Goal: Transaction & Acquisition: Purchase product/service

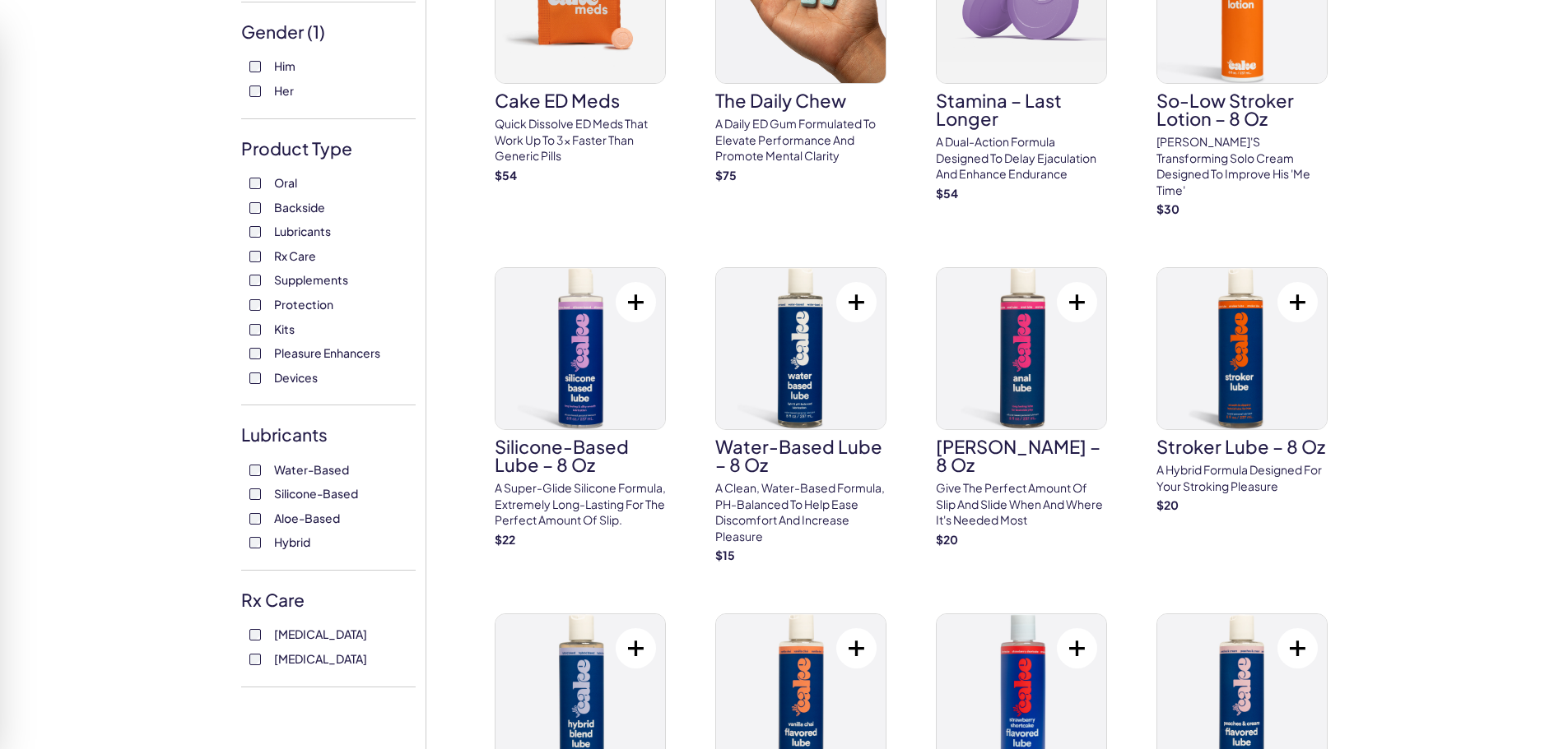
scroll to position [247, 0]
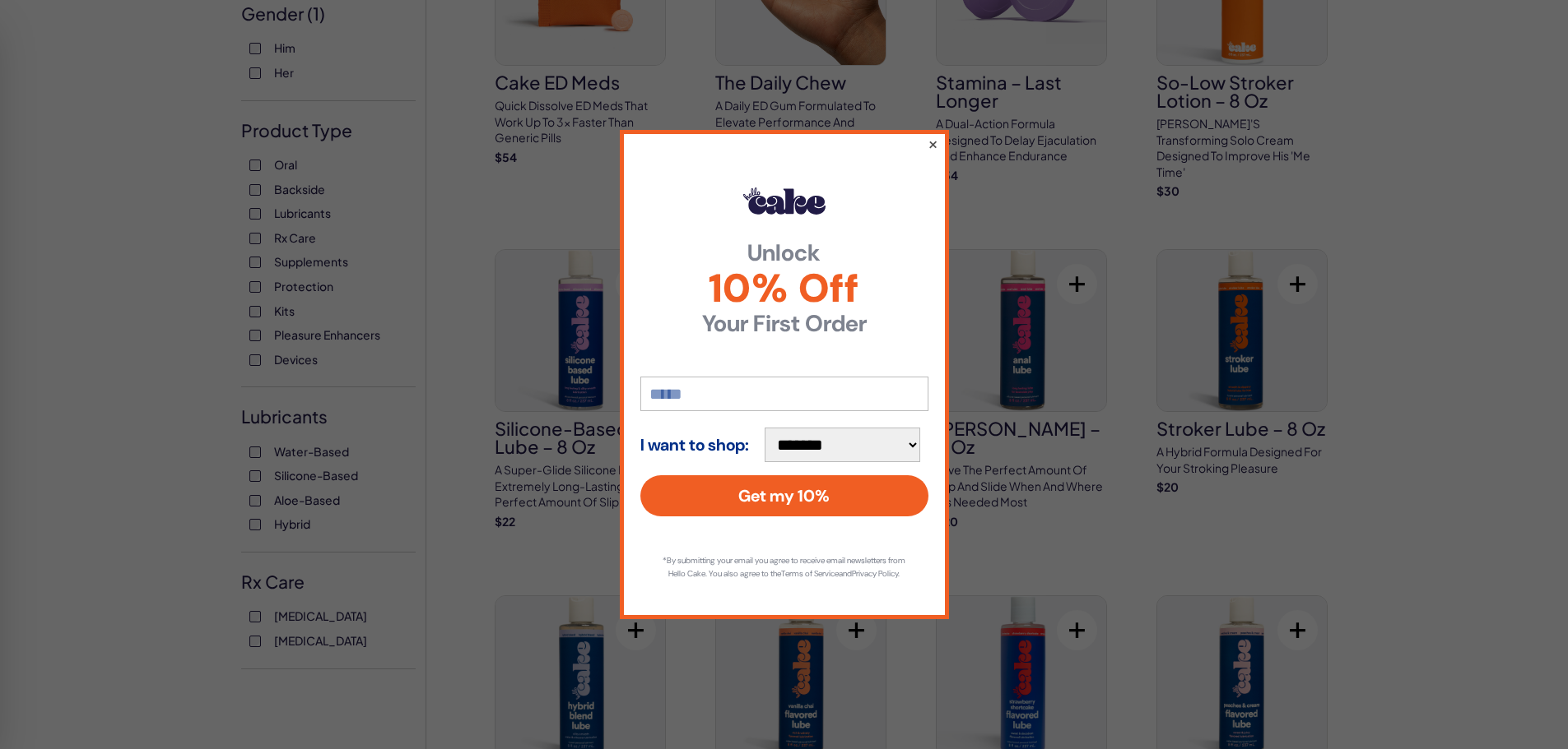
click at [930, 141] on button "×" at bounding box center [931, 144] width 11 height 20
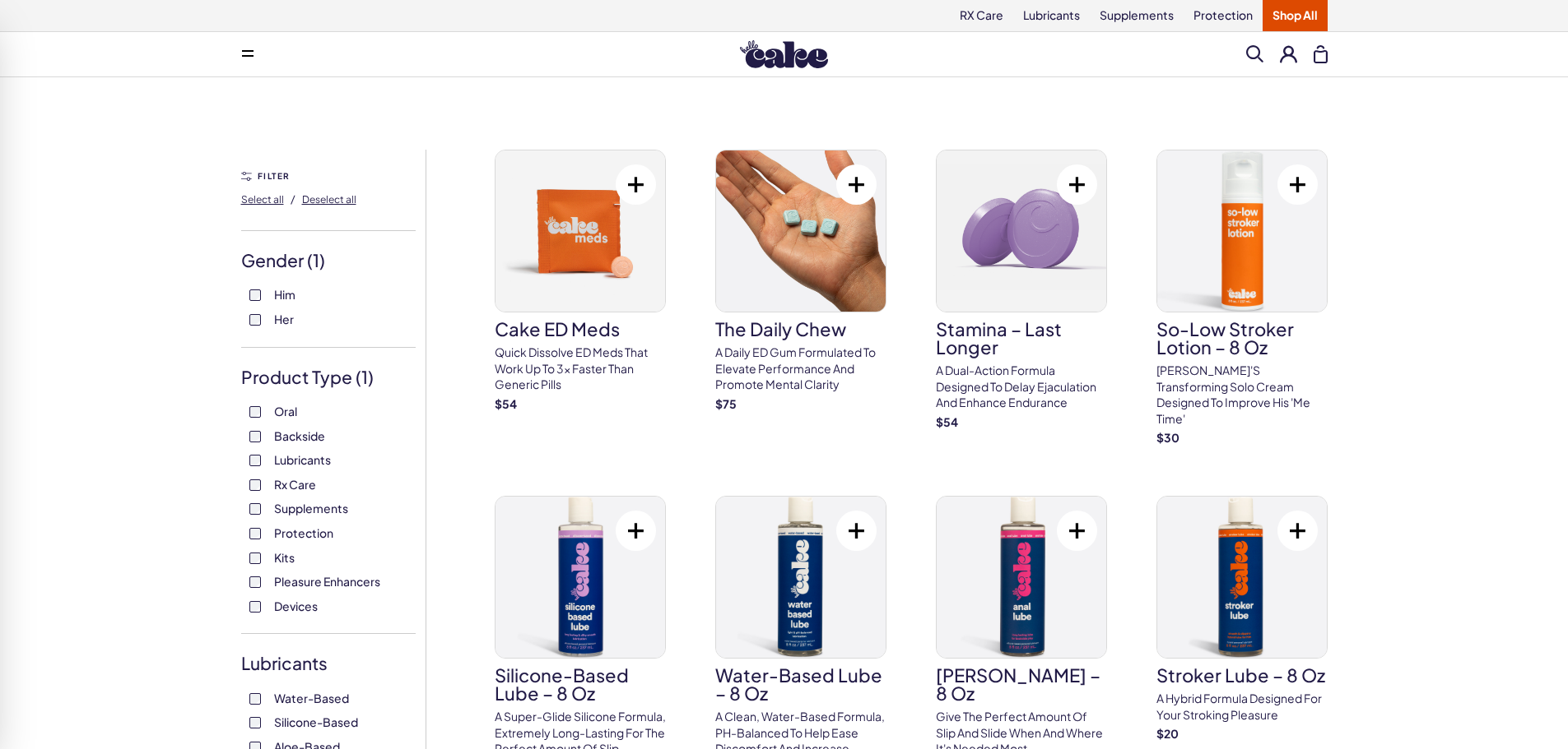
click at [251, 51] on span at bounding box center [248, 54] width 12 height 8
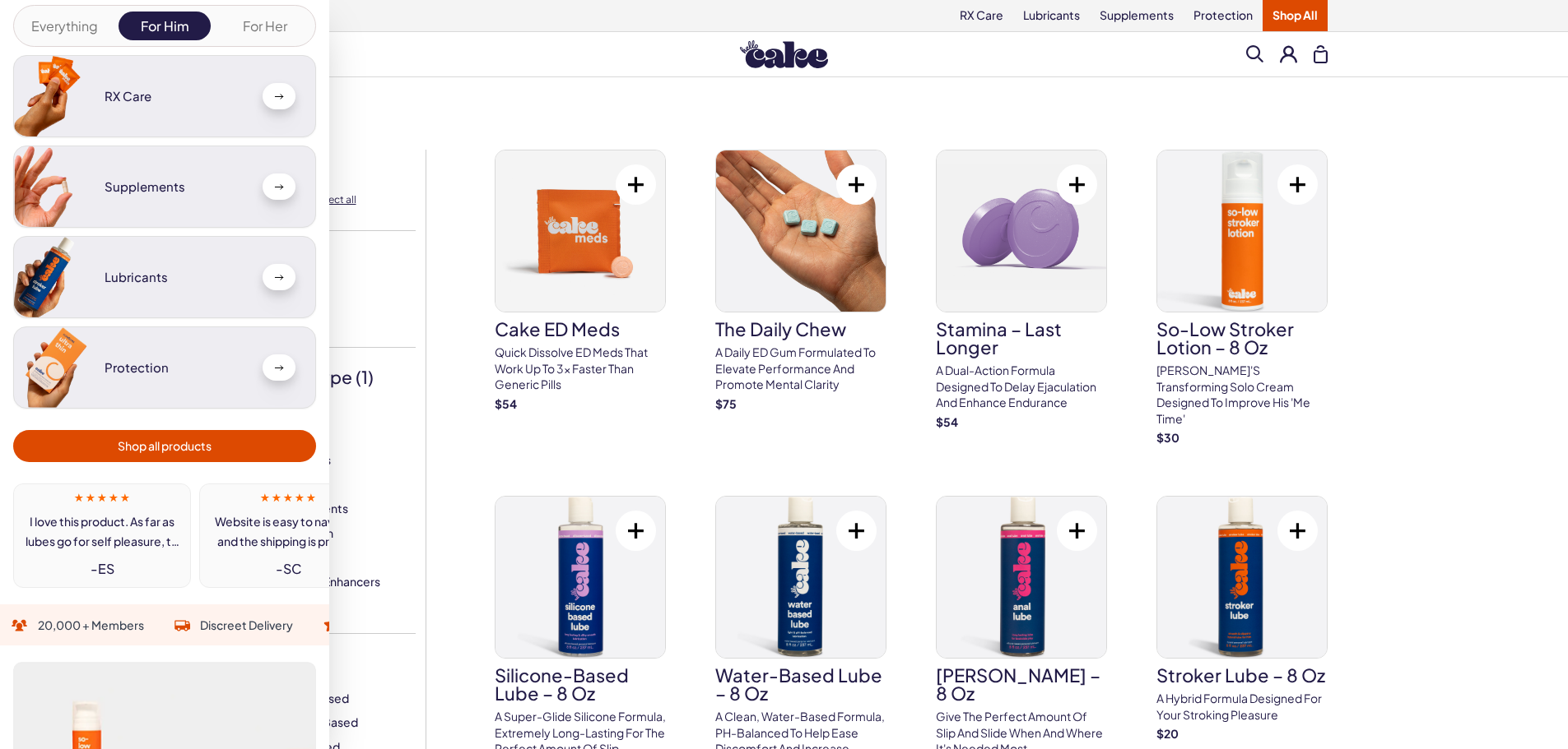
scroll to position [164, 0]
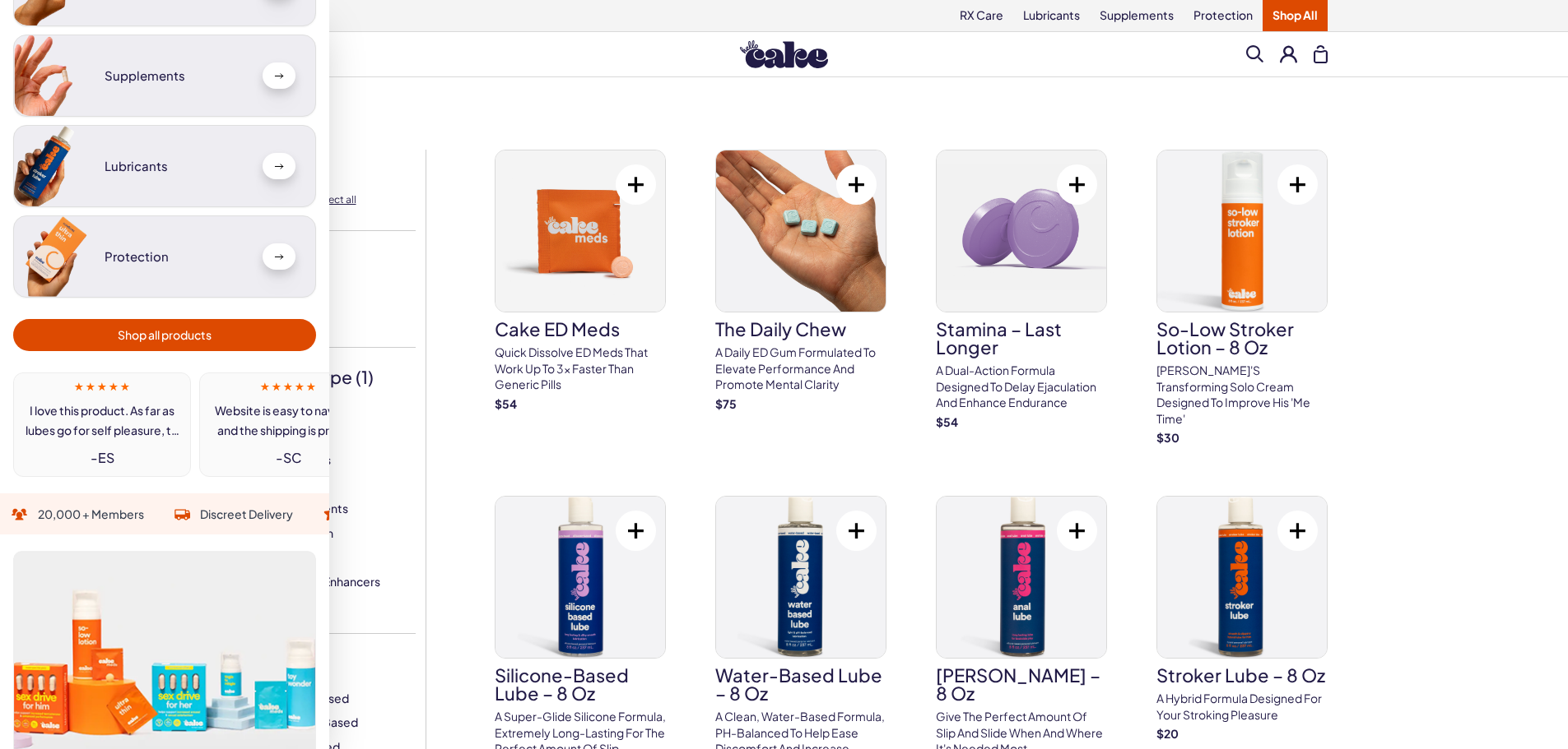
click at [201, 331] on span "Shop all products" at bounding box center [164, 335] width 94 height 19
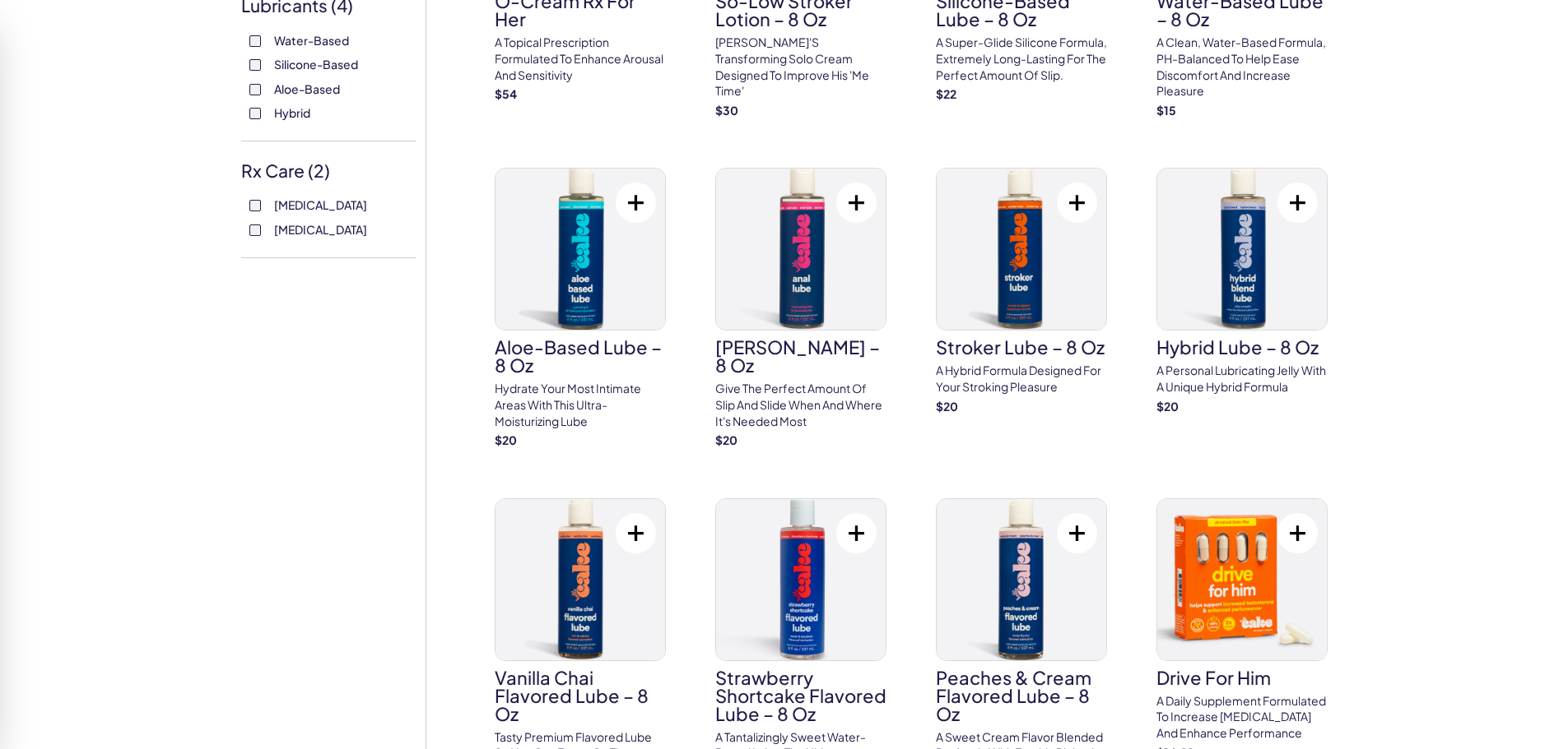
scroll to position [740, 0]
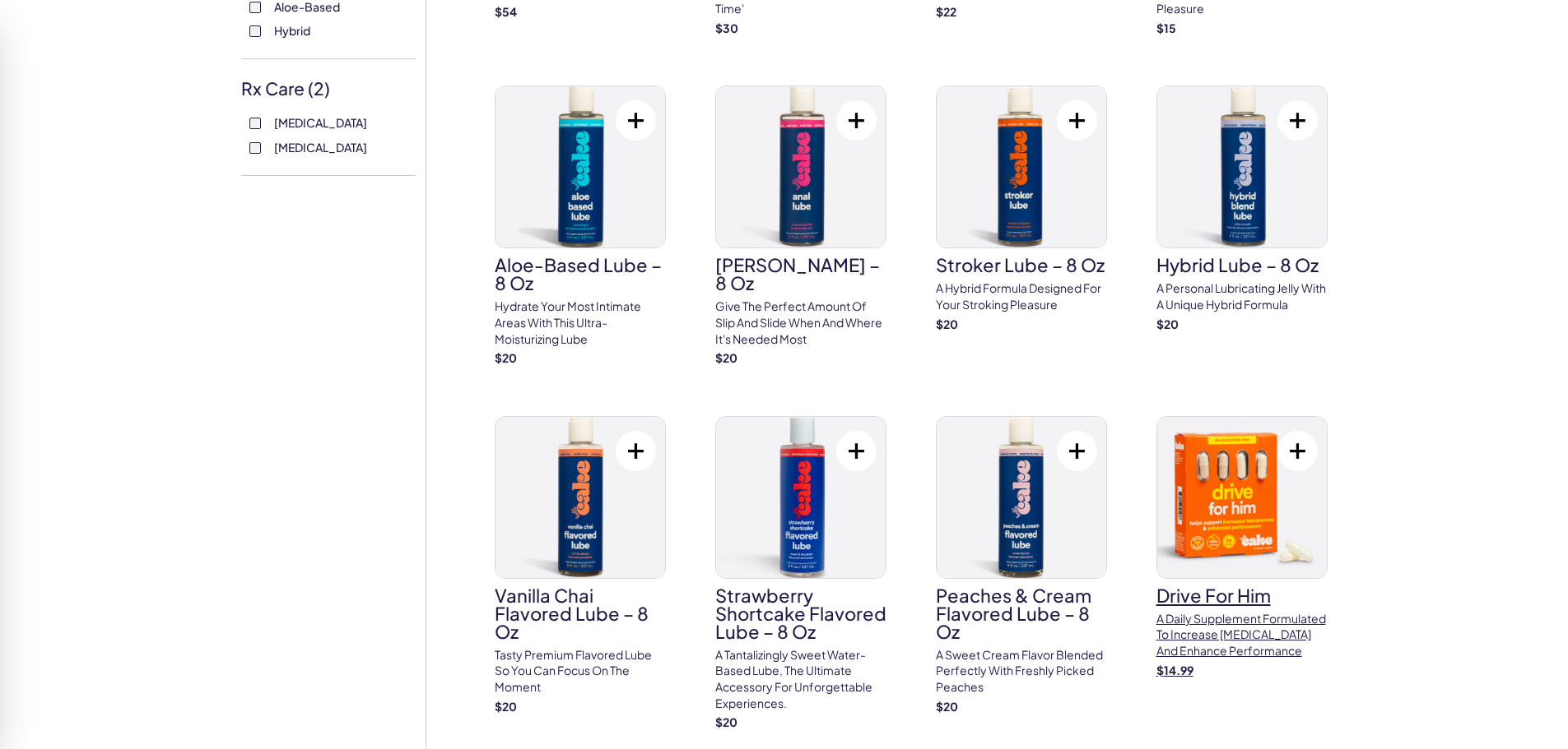
click at [1186, 503] on img at bounding box center [1241, 497] width 169 height 161
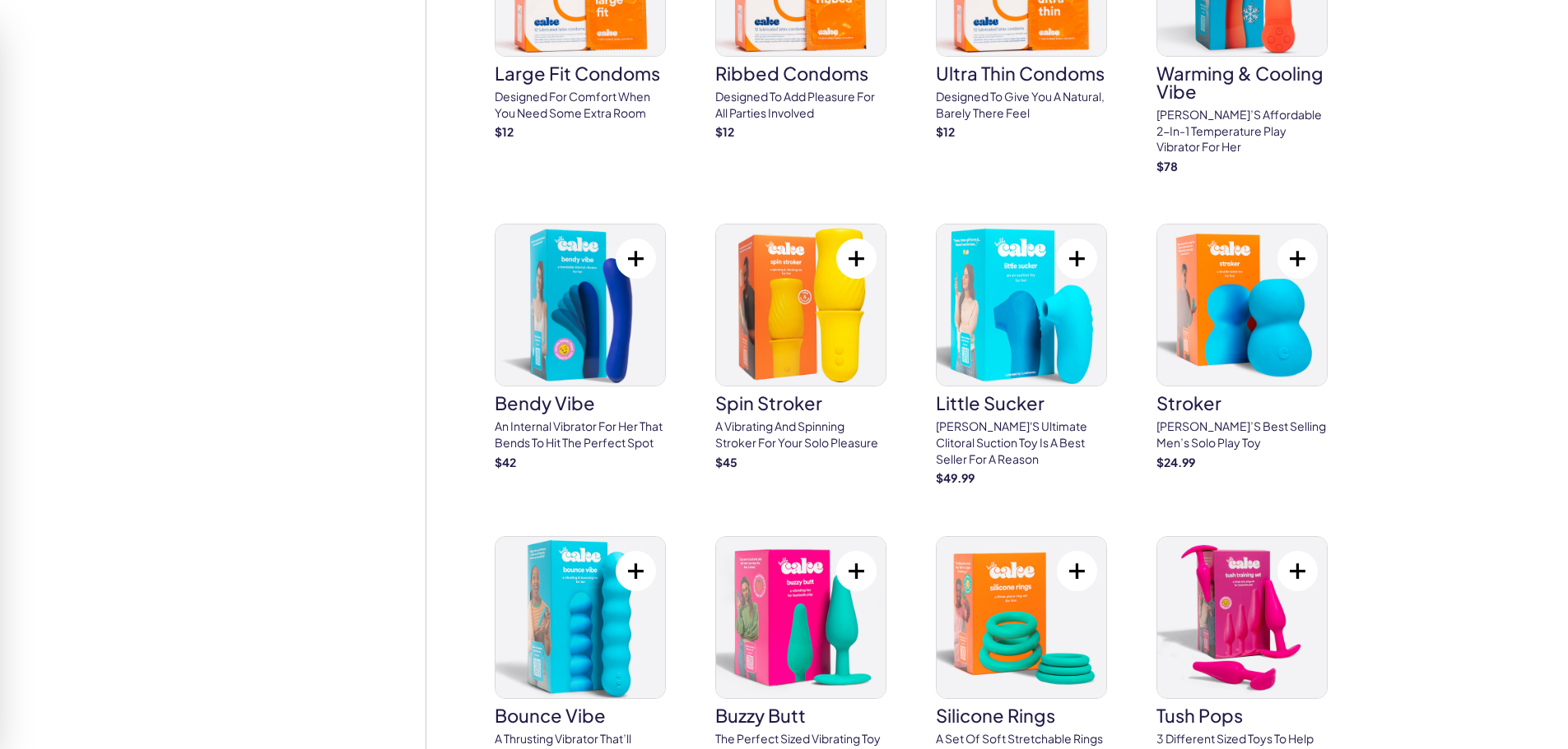
scroll to position [3620, 0]
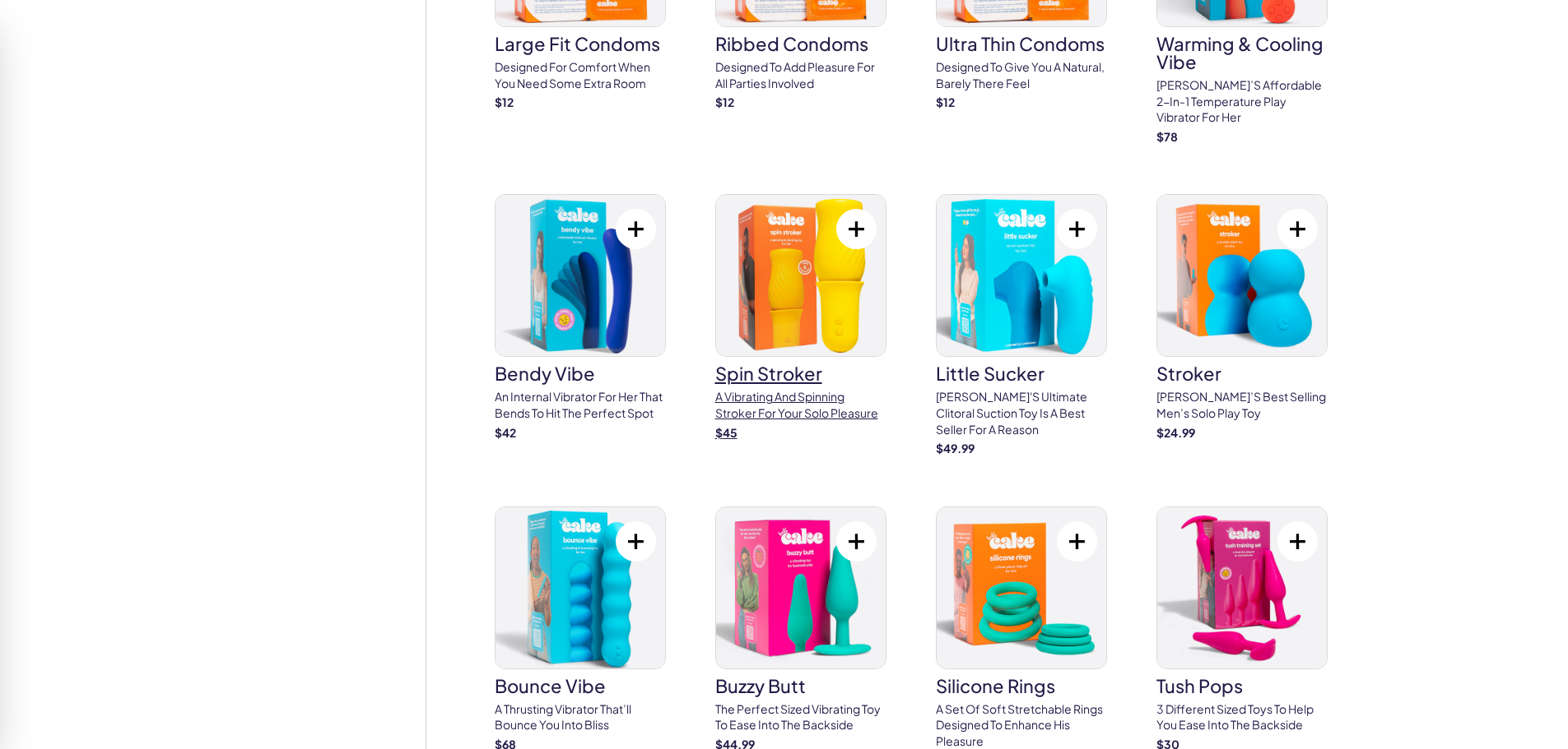
click at [847, 266] on img at bounding box center [800, 275] width 169 height 161
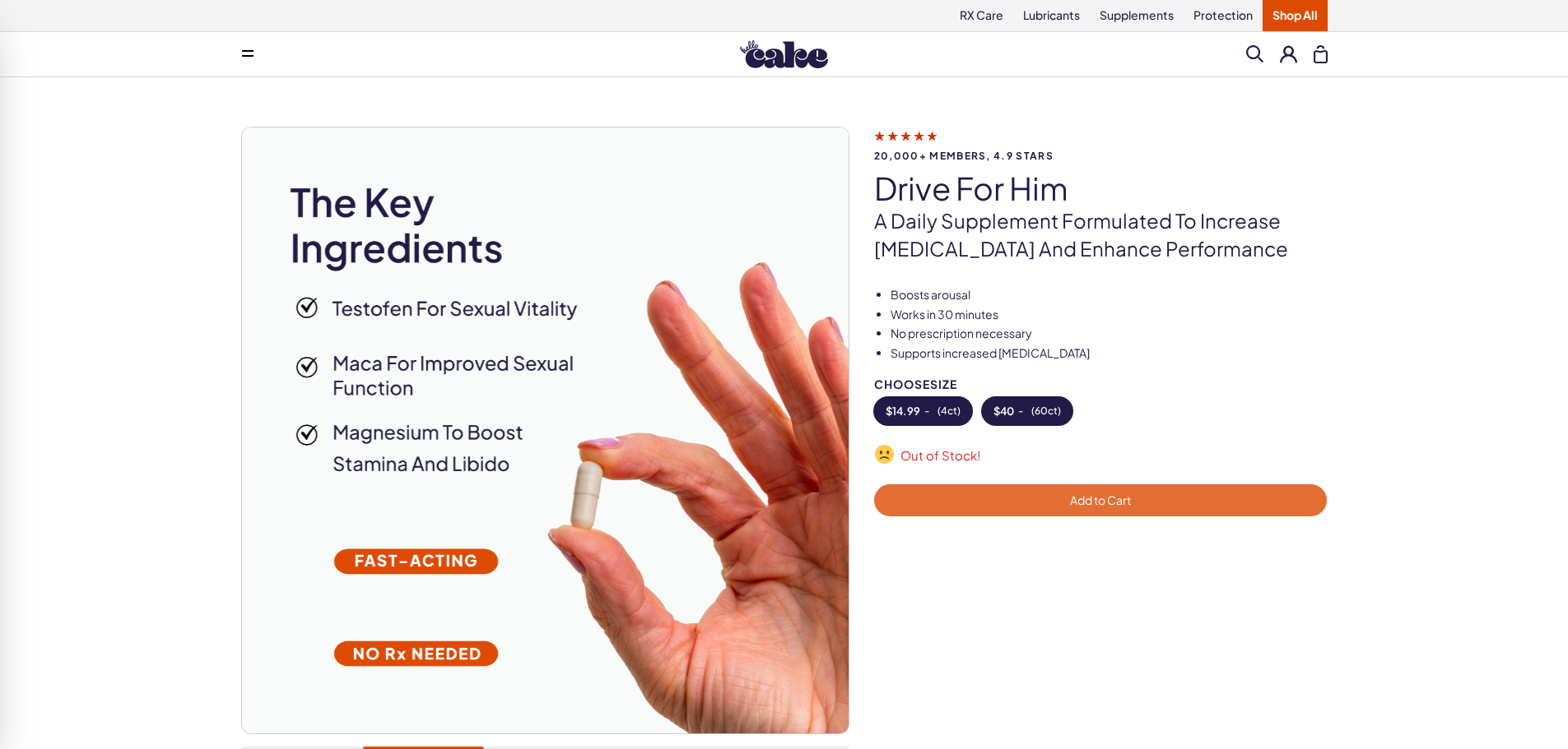
click at [1039, 405] on span "( 60ct )" at bounding box center [1046, 411] width 30 height 12
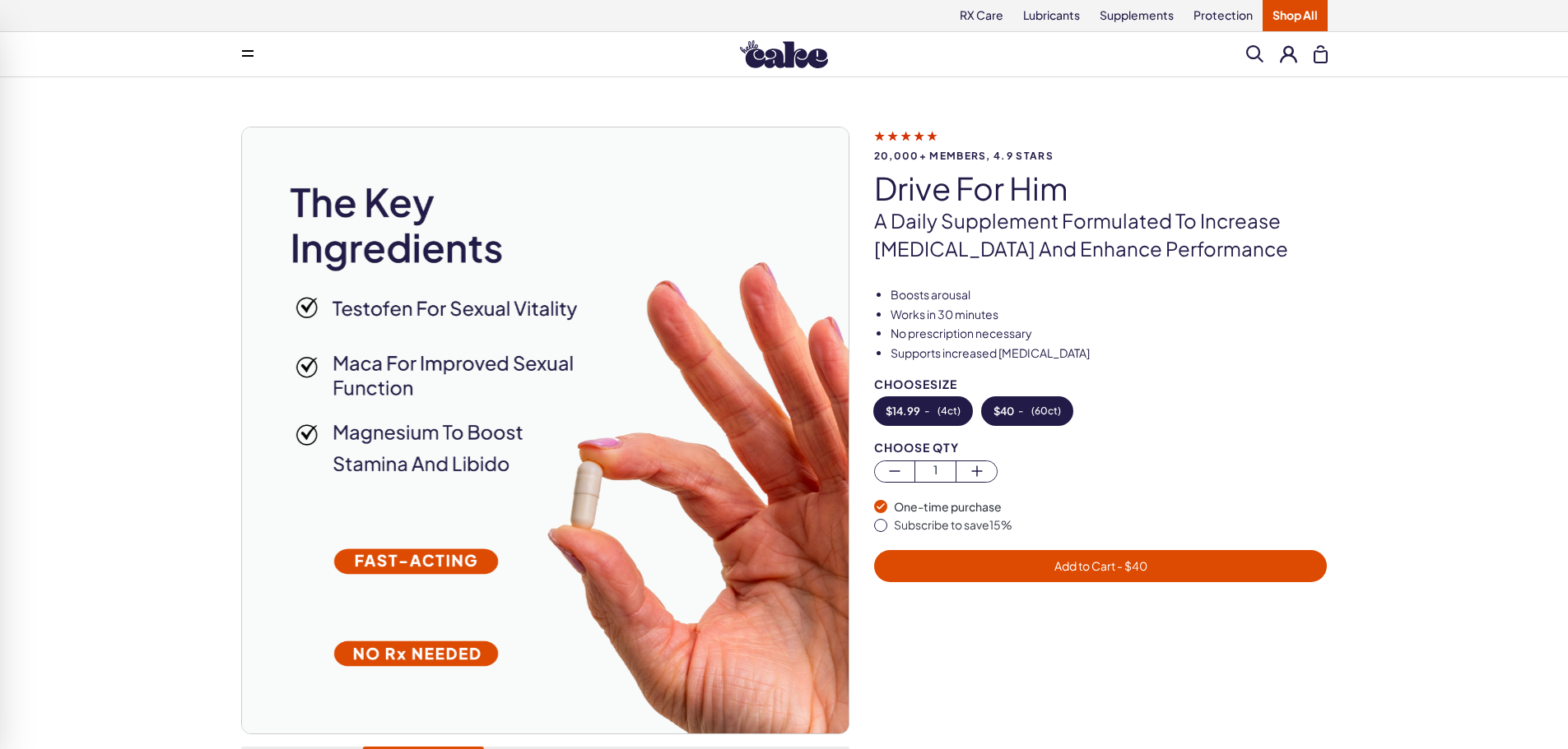
click at [921, 414] on button "$ 14.99 - ( 4ct )" at bounding box center [922, 411] width 98 height 28
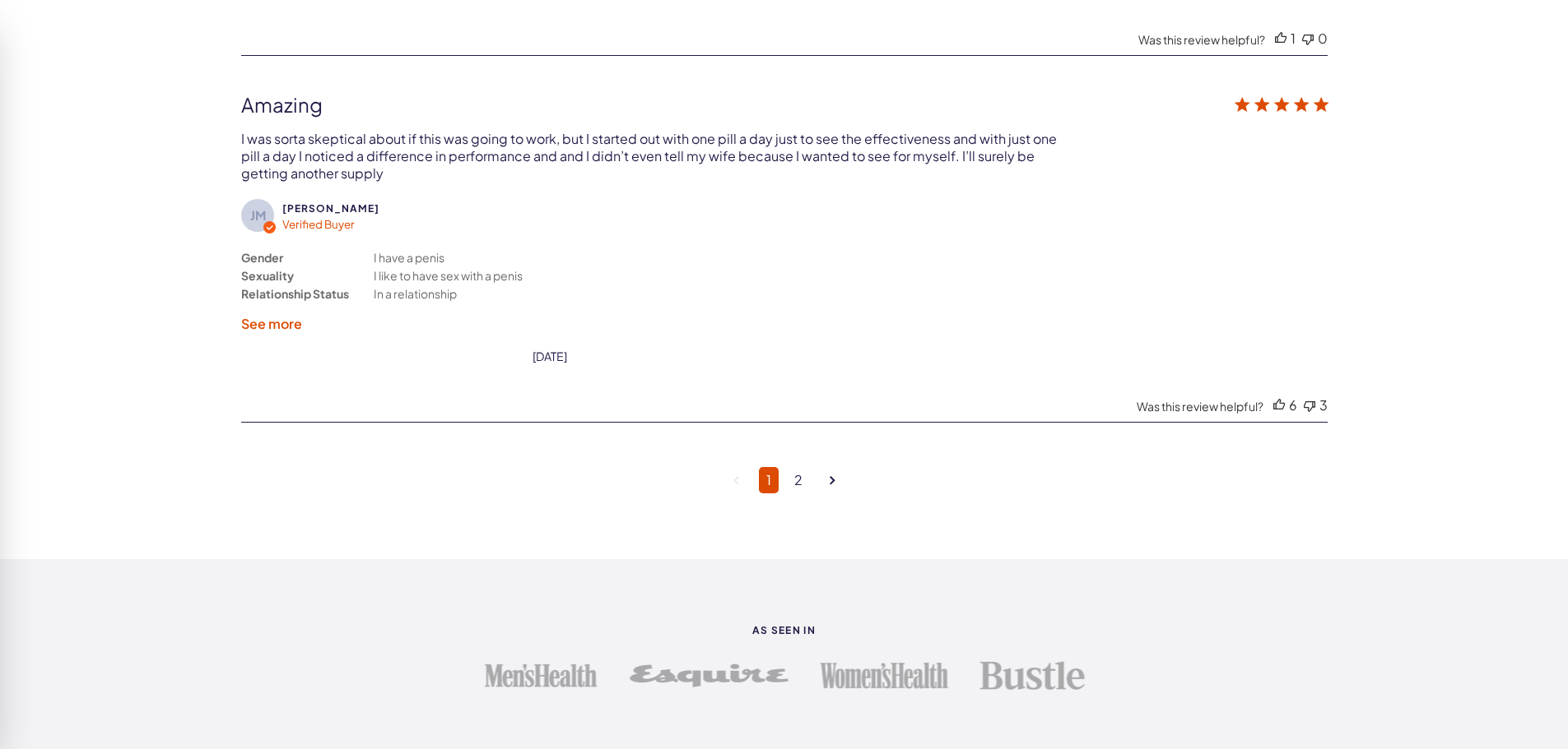
scroll to position [4278, 0]
click at [794, 464] on link "2" at bounding box center [798, 477] width 23 height 27
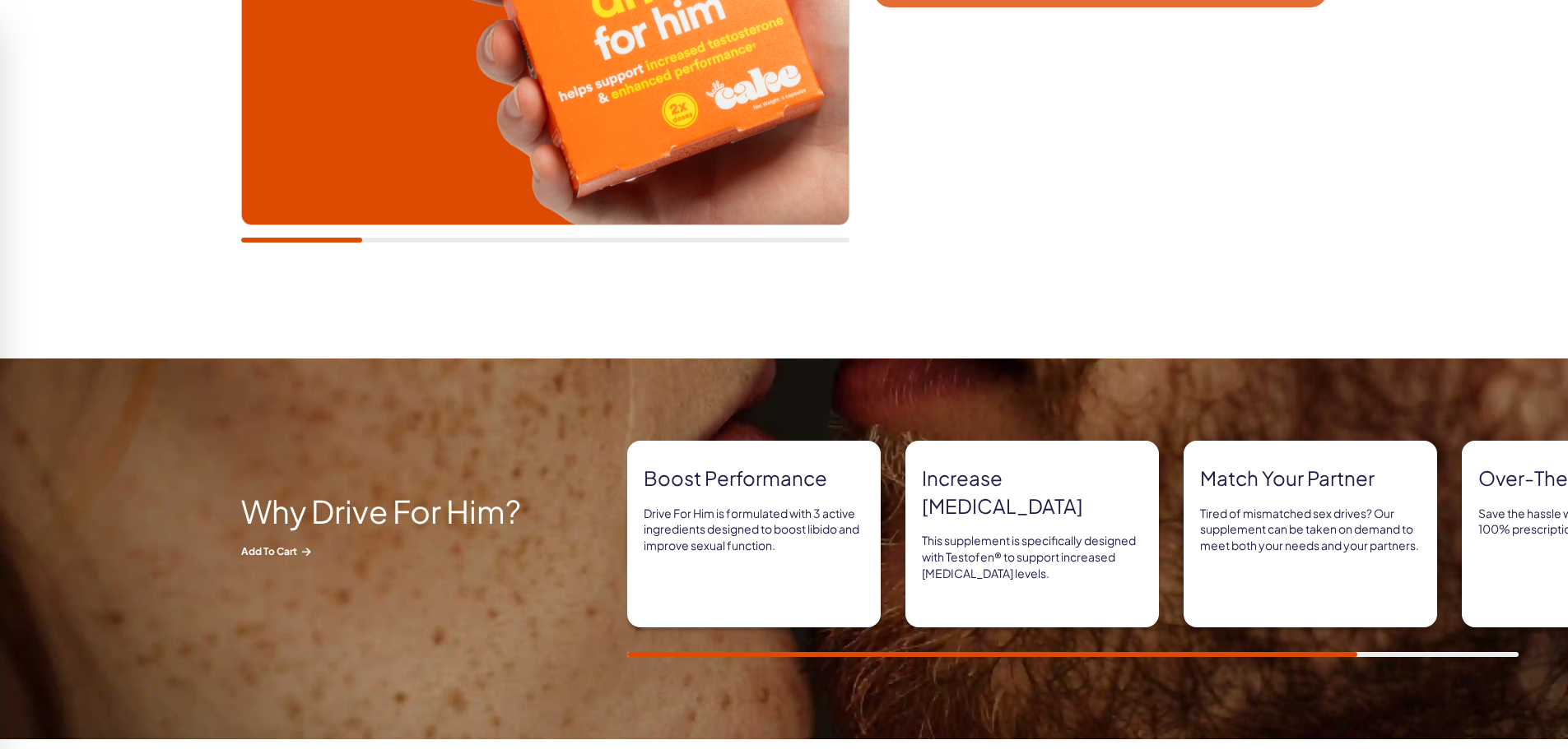
scroll to position [338, 0]
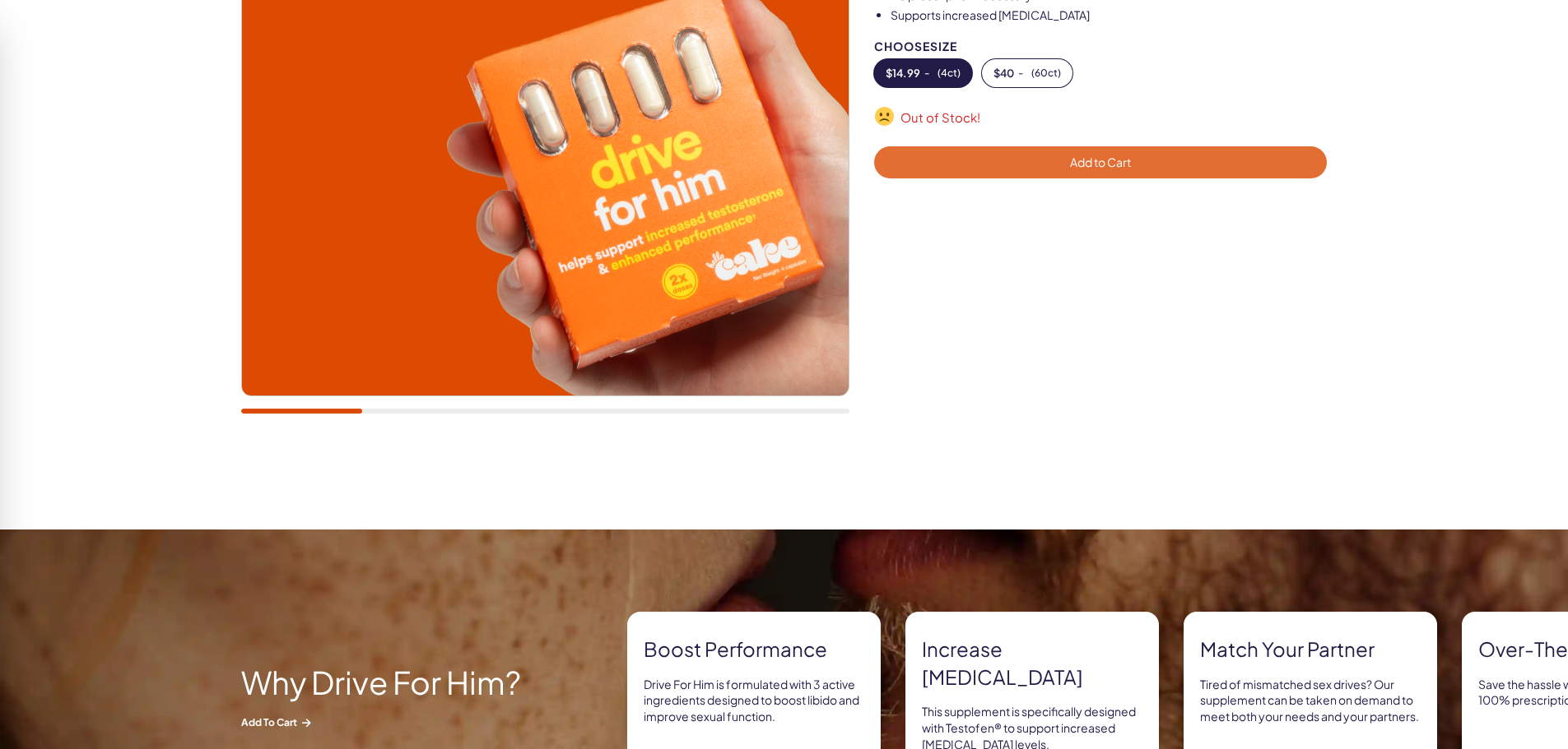
drag, startPoint x: 647, startPoint y: 377, endPoint x: 661, endPoint y: 370, distance: 15.7
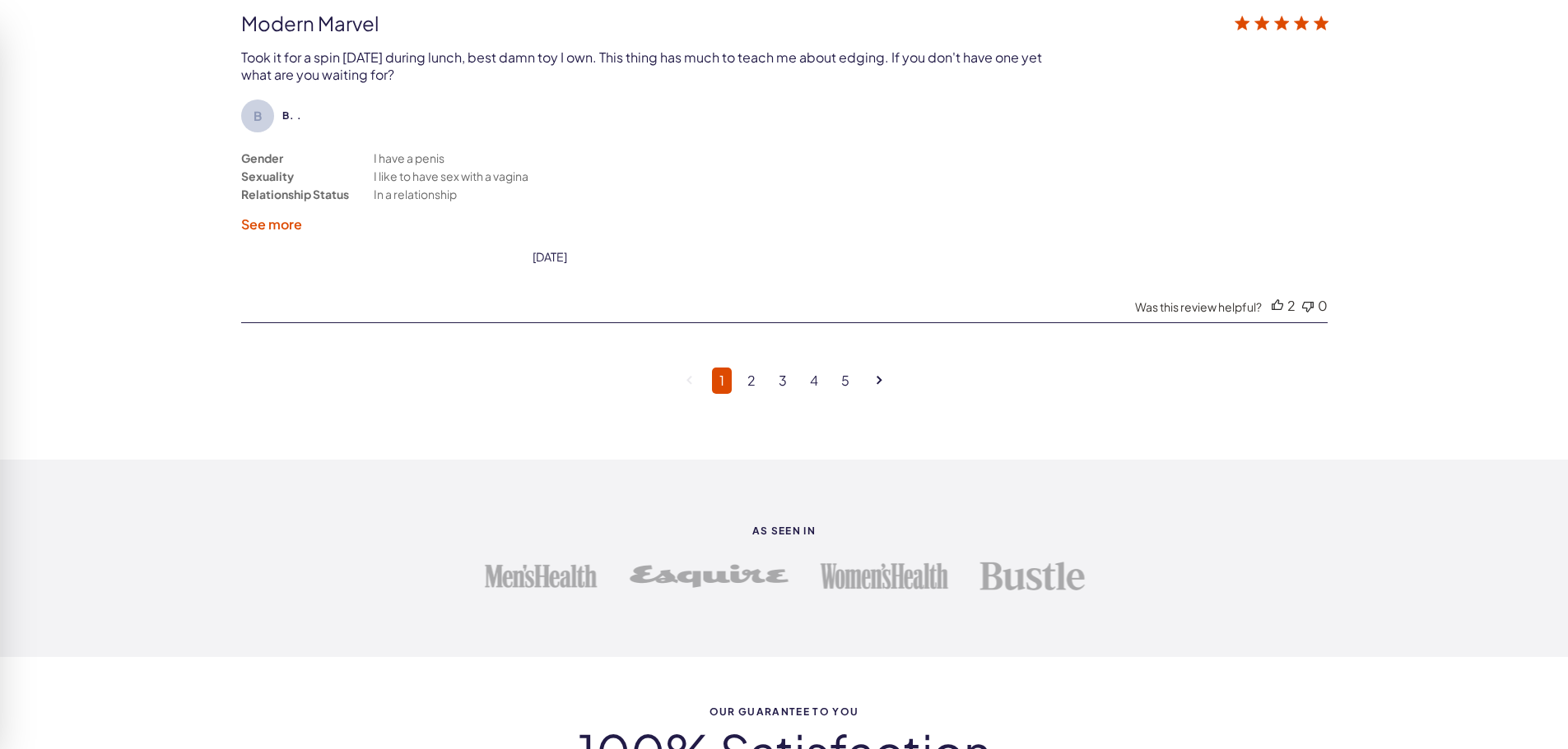
scroll to position [4607, 0]
